Goal: Information Seeking & Learning: Check status

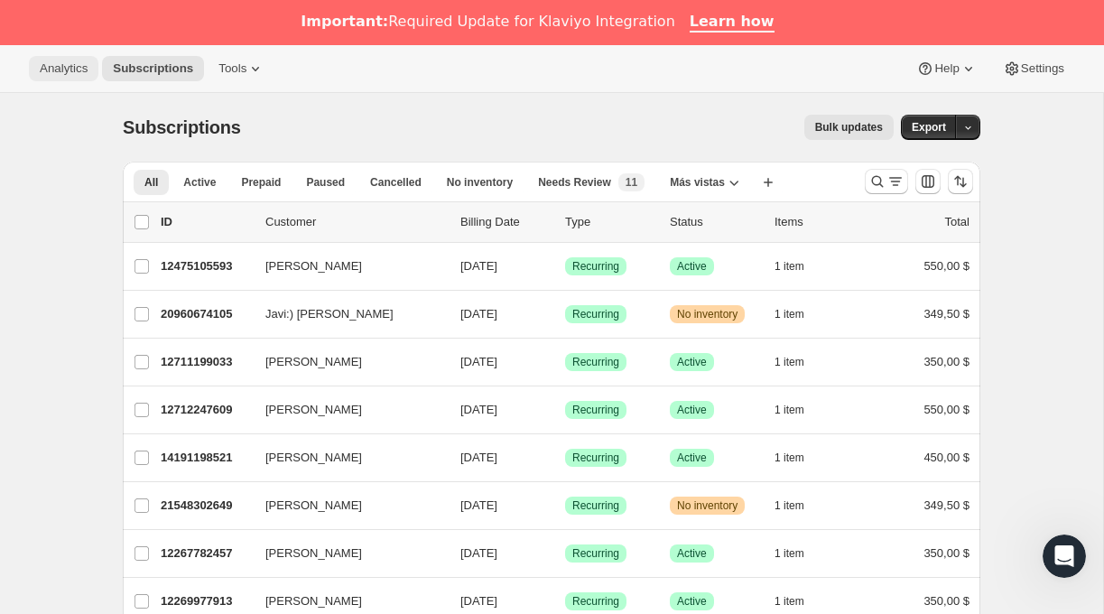
click at [69, 66] on span "Analytics" at bounding box center [64, 68] width 48 height 14
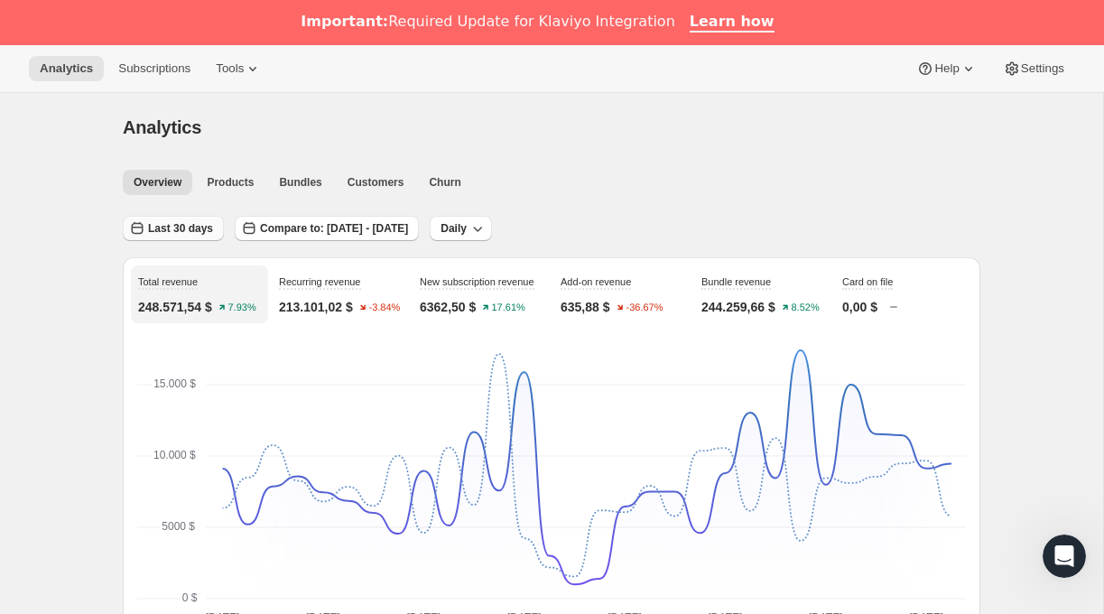
click at [187, 231] on span "Last 30 days" at bounding box center [180, 228] width 65 height 14
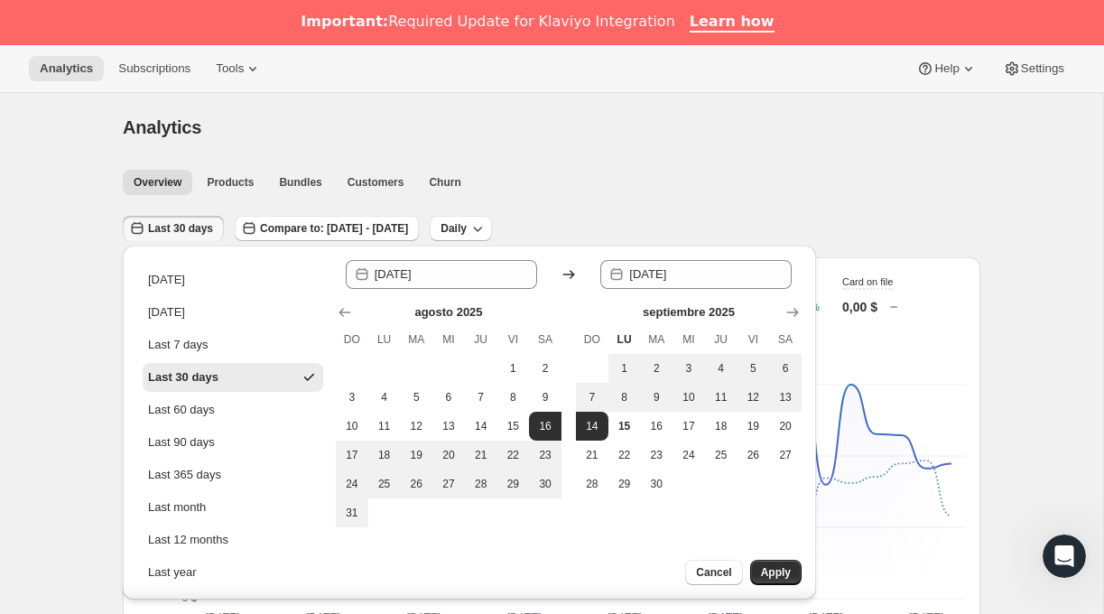
scroll to position [72, 0]
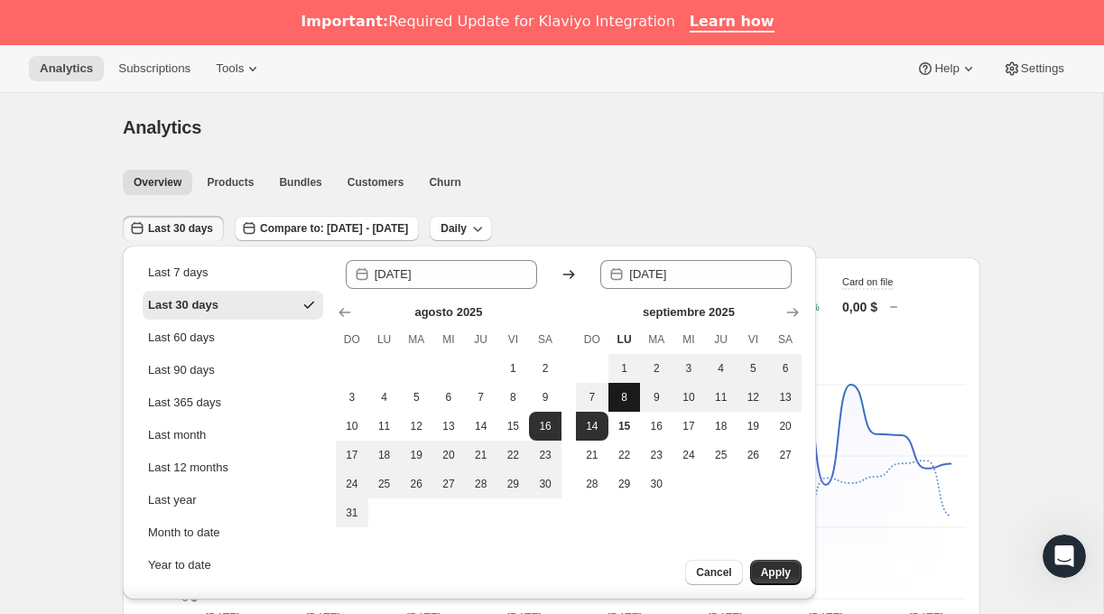
click at [627, 392] on span "8" at bounding box center [625, 397] width 18 height 14
type input "[DATE]"
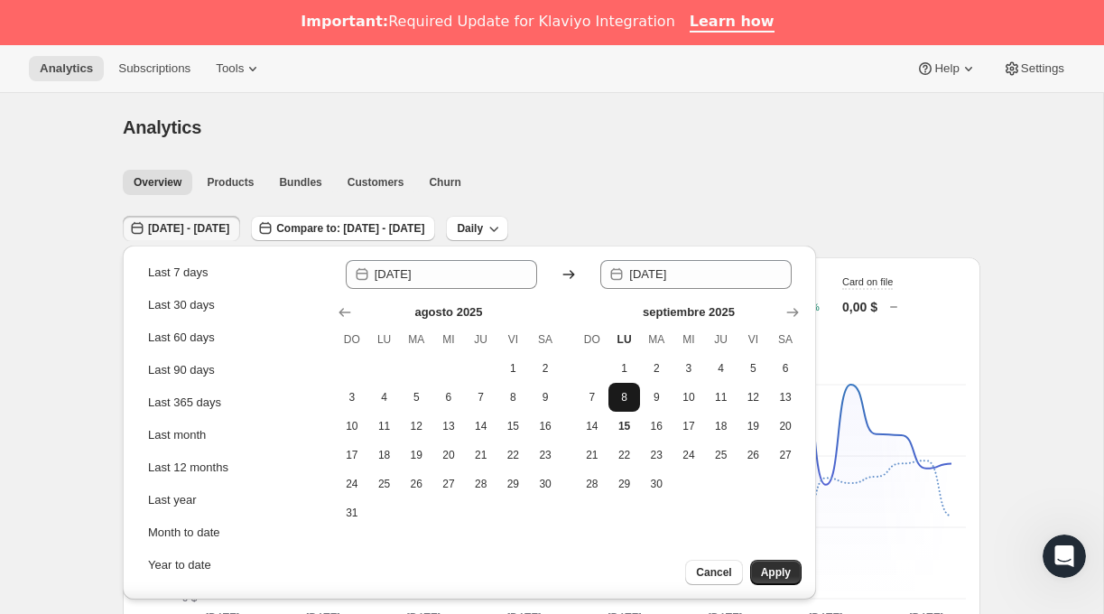
scroll to position [0, 0]
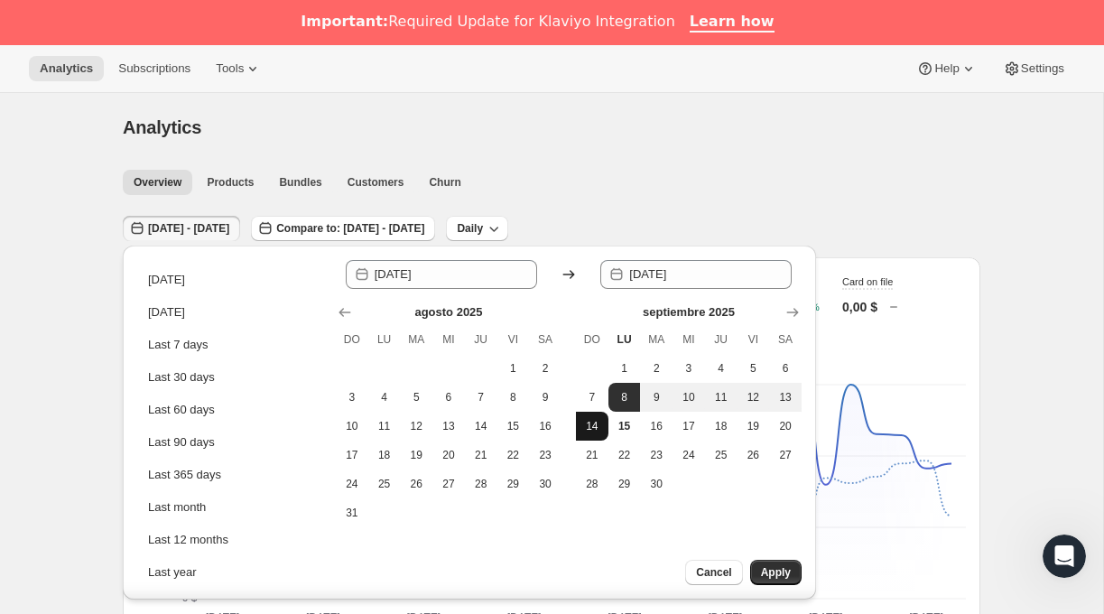
click at [594, 426] on span "14" at bounding box center [592, 426] width 18 height 14
type input "[DATE]"
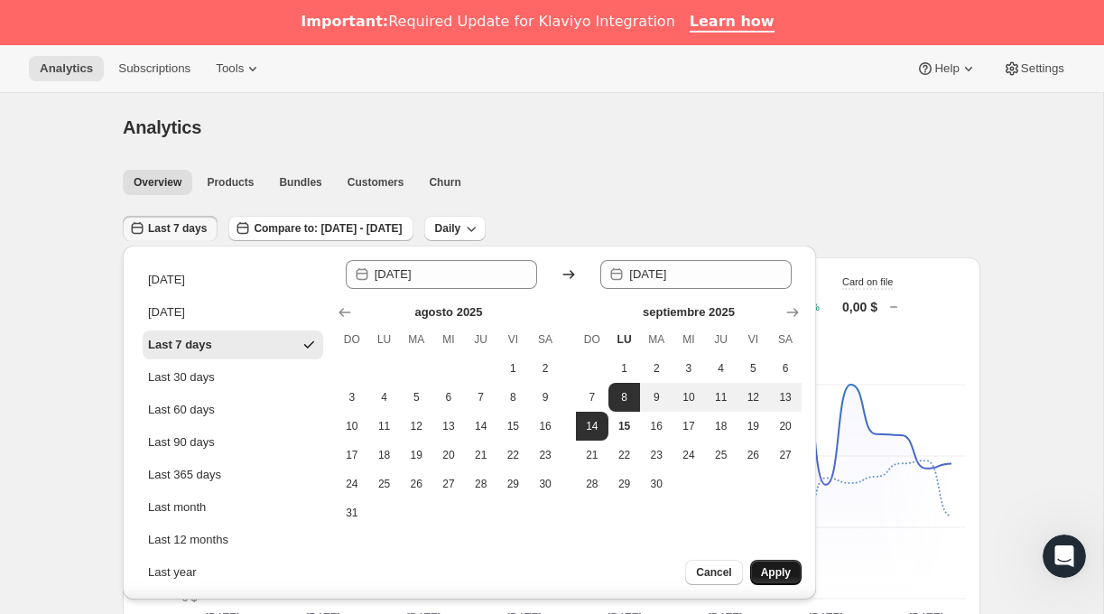
click at [767, 566] on span "Apply" at bounding box center [776, 572] width 30 height 14
